Goal: Navigation & Orientation: Understand site structure

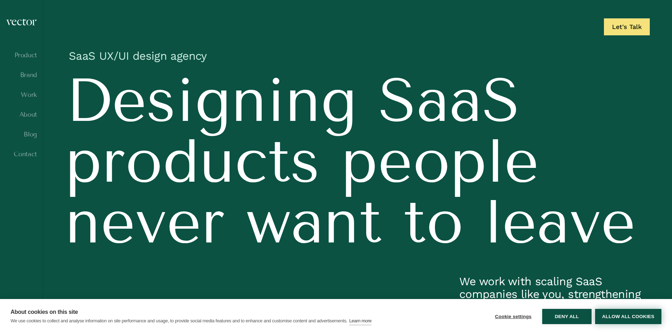
click at [617, 316] on button "Allow all cookies" at bounding box center [628, 316] width 66 height 15
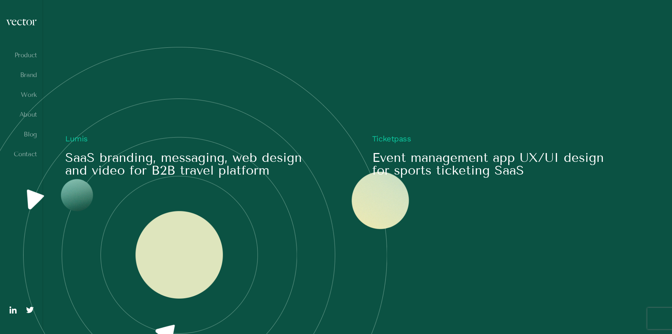
scroll to position [812, 0]
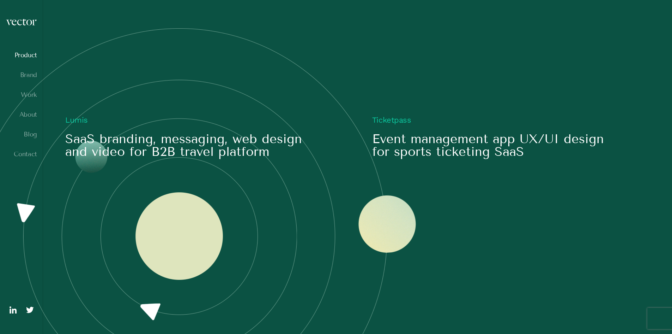
click at [29, 55] on link "Product" at bounding box center [21, 55] width 31 height 7
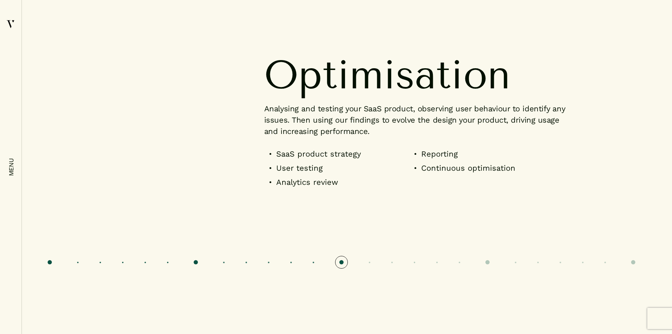
scroll to position [2012, 0]
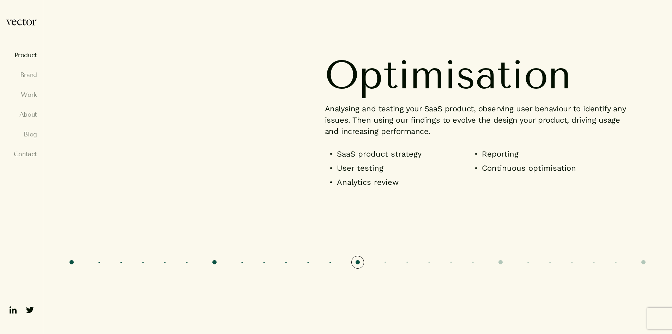
click at [8, 24] on img at bounding box center [10, 23] width 9 height 10
click at [30, 97] on link "Work" at bounding box center [21, 94] width 31 height 7
click at [35, 91] on link "Work" at bounding box center [21, 94] width 31 height 7
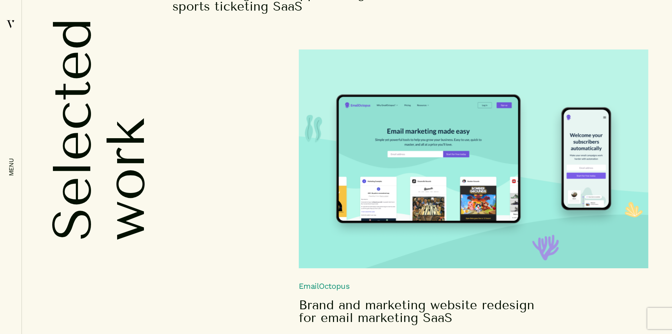
scroll to position [1271, 0]
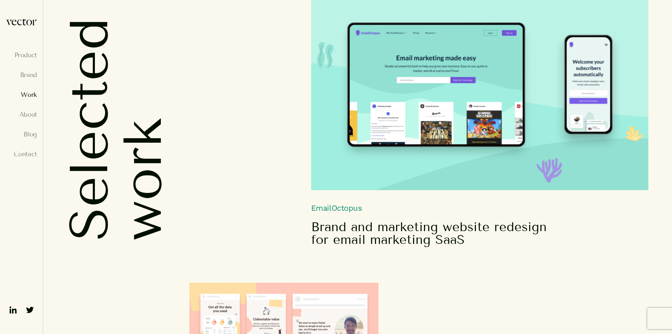
click at [11, 23] on img at bounding box center [10, 23] width 9 height 10
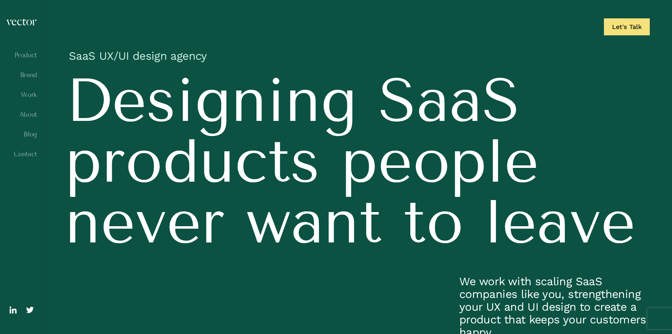
click at [23, 22] on img at bounding box center [21, 21] width 31 height 7
click at [22, 155] on link "Contact" at bounding box center [21, 153] width 31 height 7
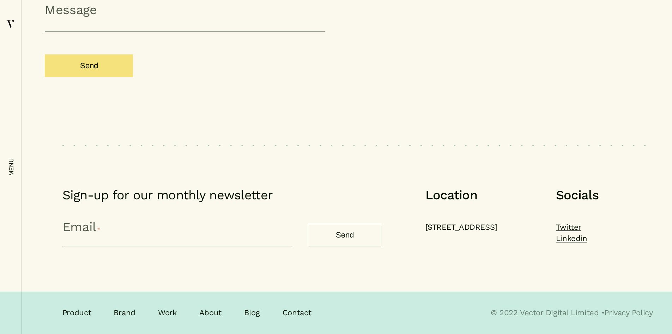
scroll to position [831, 0]
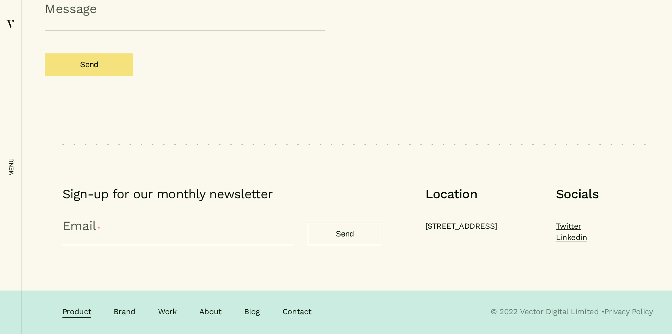
click at [85, 312] on link "Product" at bounding box center [76, 312] width 29 height 12
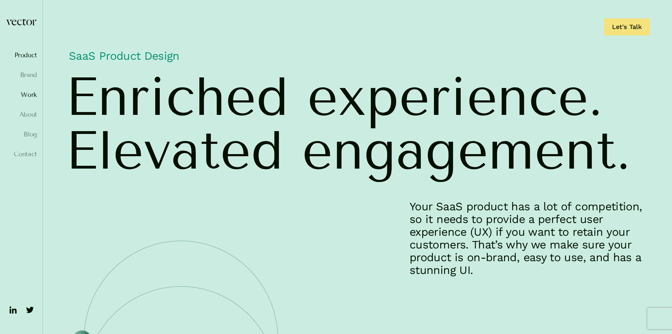
click at [30, 94] on link "Work" at bounding box center [21, 94] width 31 height 7
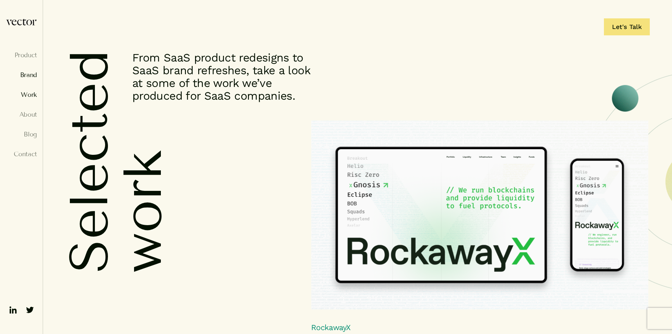
click at [35, 73] on link "Brand" at bounding box center [21, 74] width 31 height 7
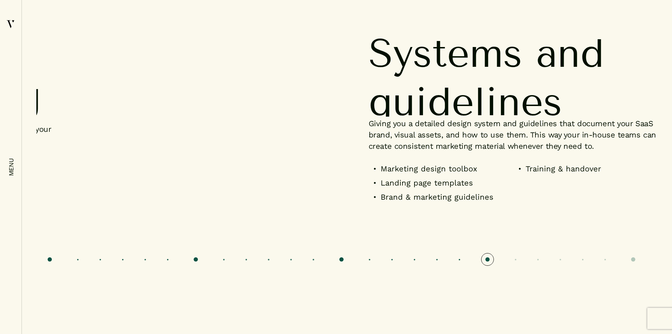
scroll to position [2647, 0]
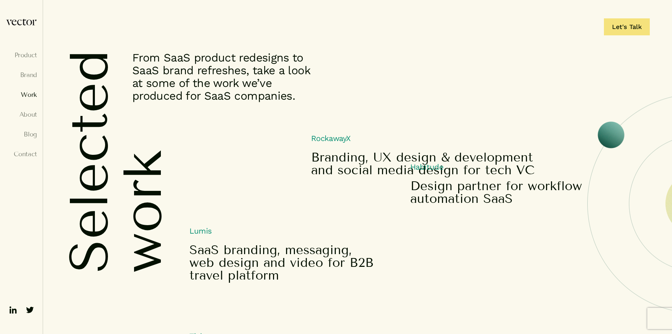
scroll to position [870, 0]
